Goal: Check status: Check status

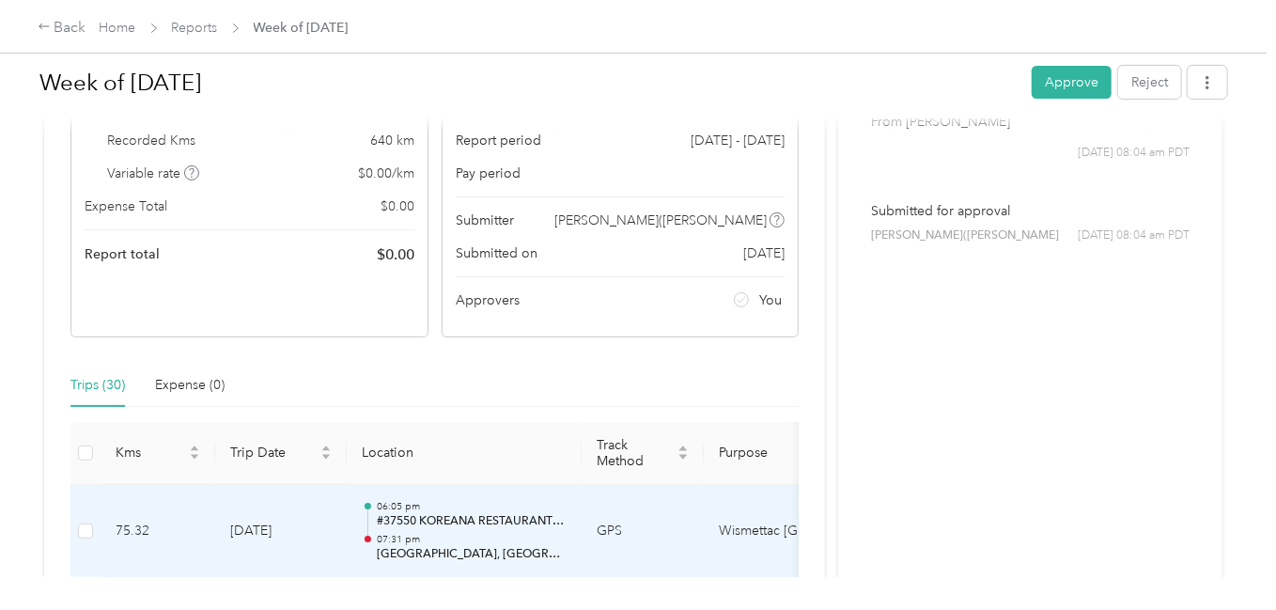
scroll to position [375, 0]
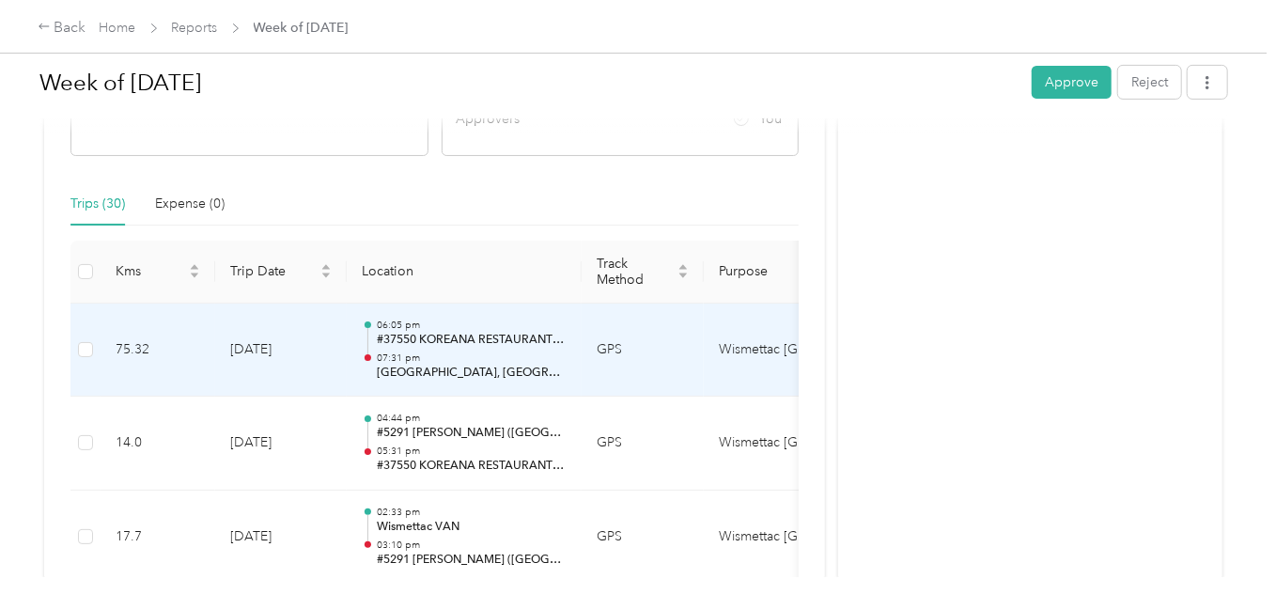
click at [557, 345] on div "06:05 pm #37550 KOREANA RESTAURANT (KOREANA RESTAURANT 2002 LTD) 07:31 pm 42228…" at bounding box center [472, 349] width 190 height 63
